Goal: Task Accomplishment & Management: Manage account settings

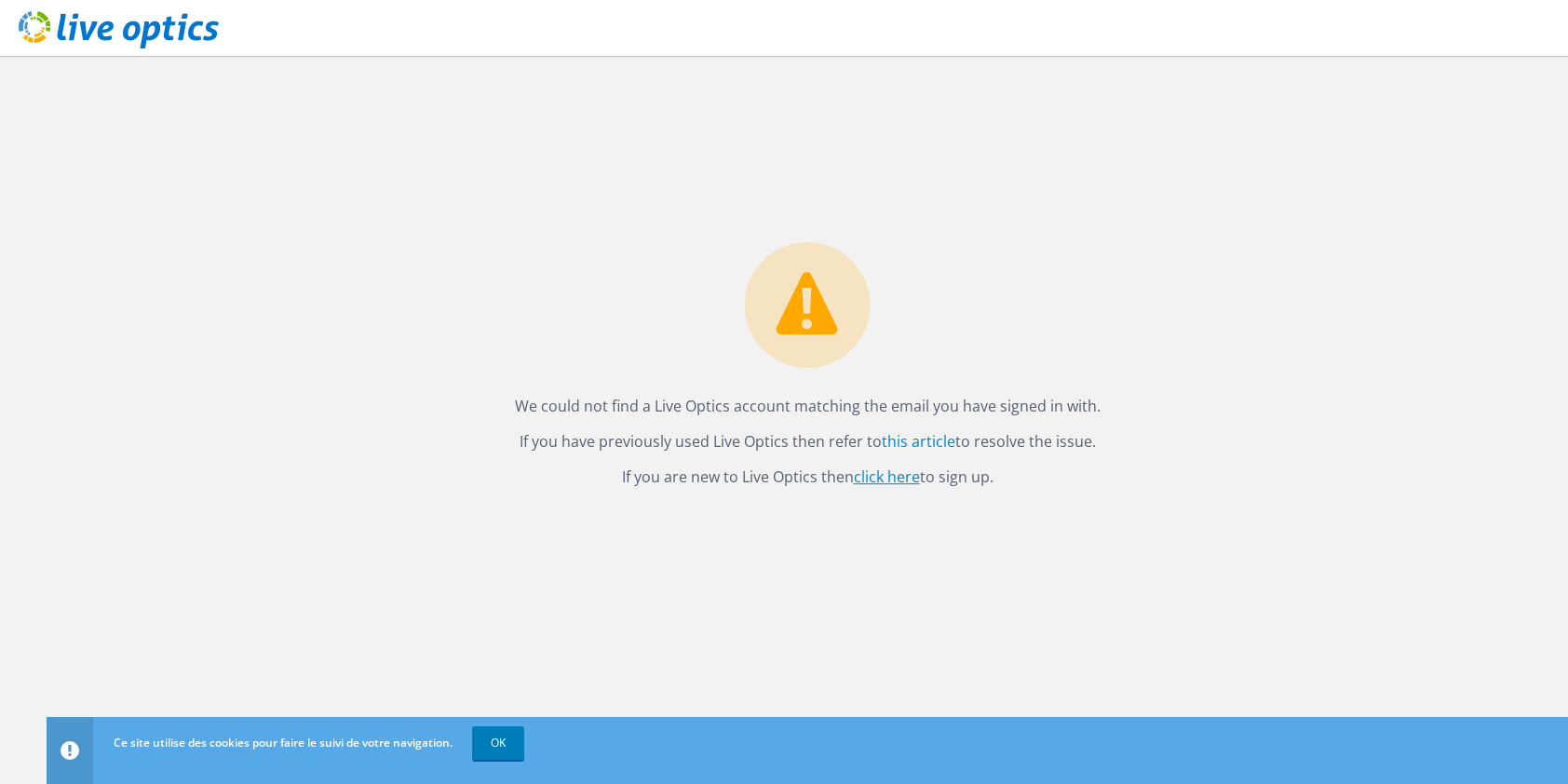
click at [902, 474] on link "click here" at bounding box center [887, 476] width 66 height 21
click at [907, 482] on link "click here" at bounding box center [887, 476] width 66 height 21
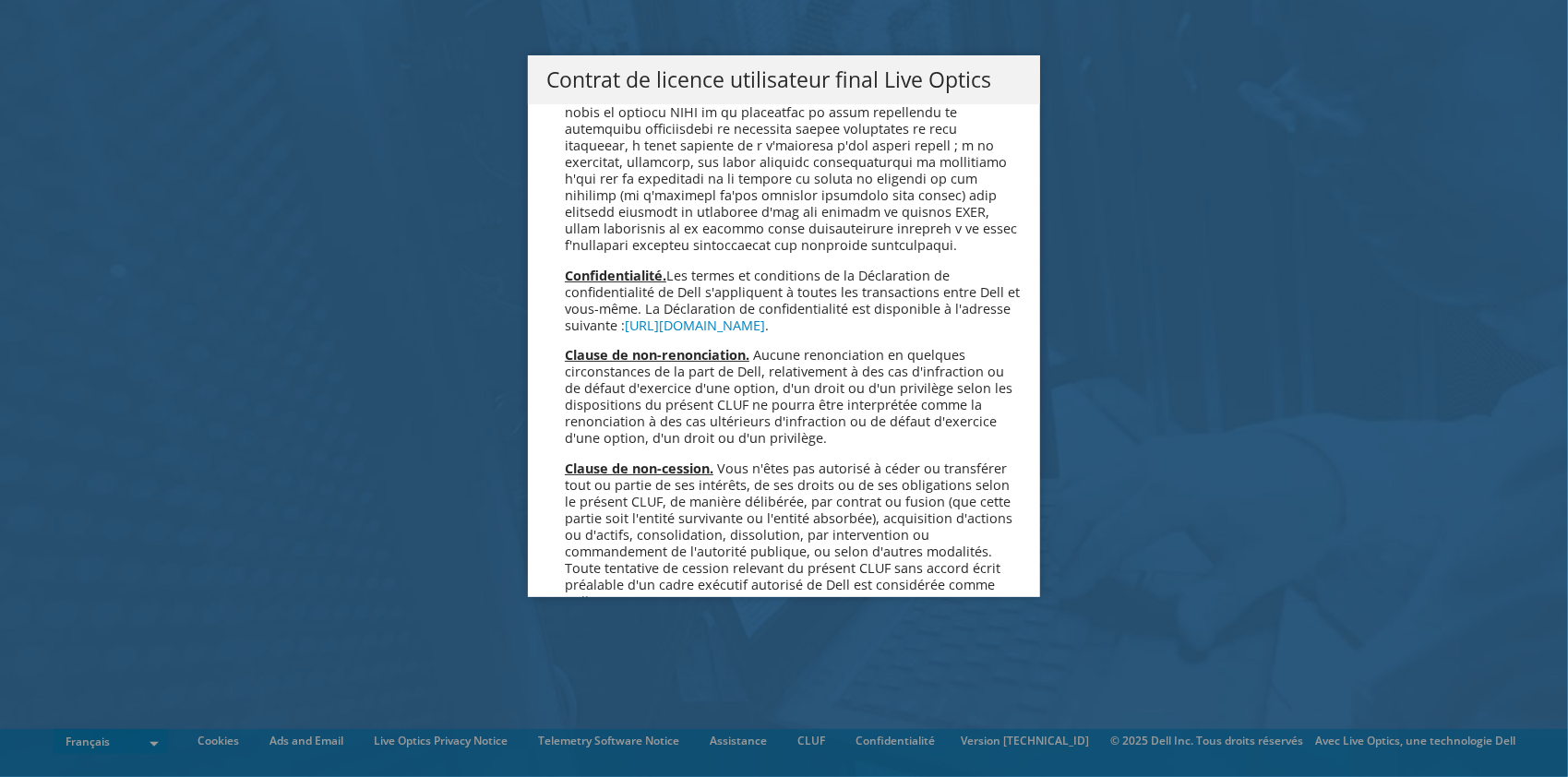
scroll to position [8156, 0]
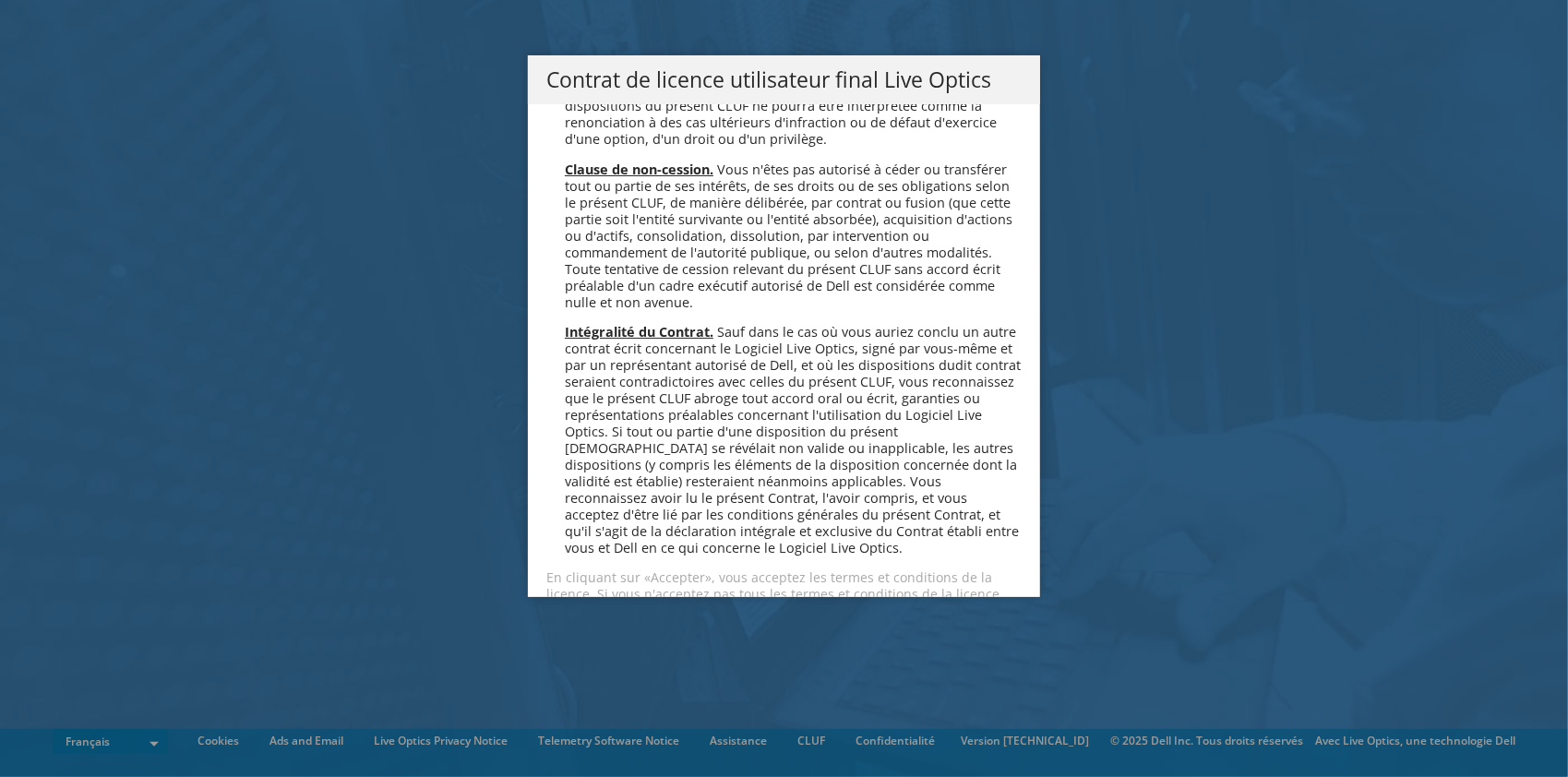
click at [557, 638] on link "Accepter" at bounding box center [600, 660] width 110 height 44
